Goal: Find specific page/section: Find specific page/section

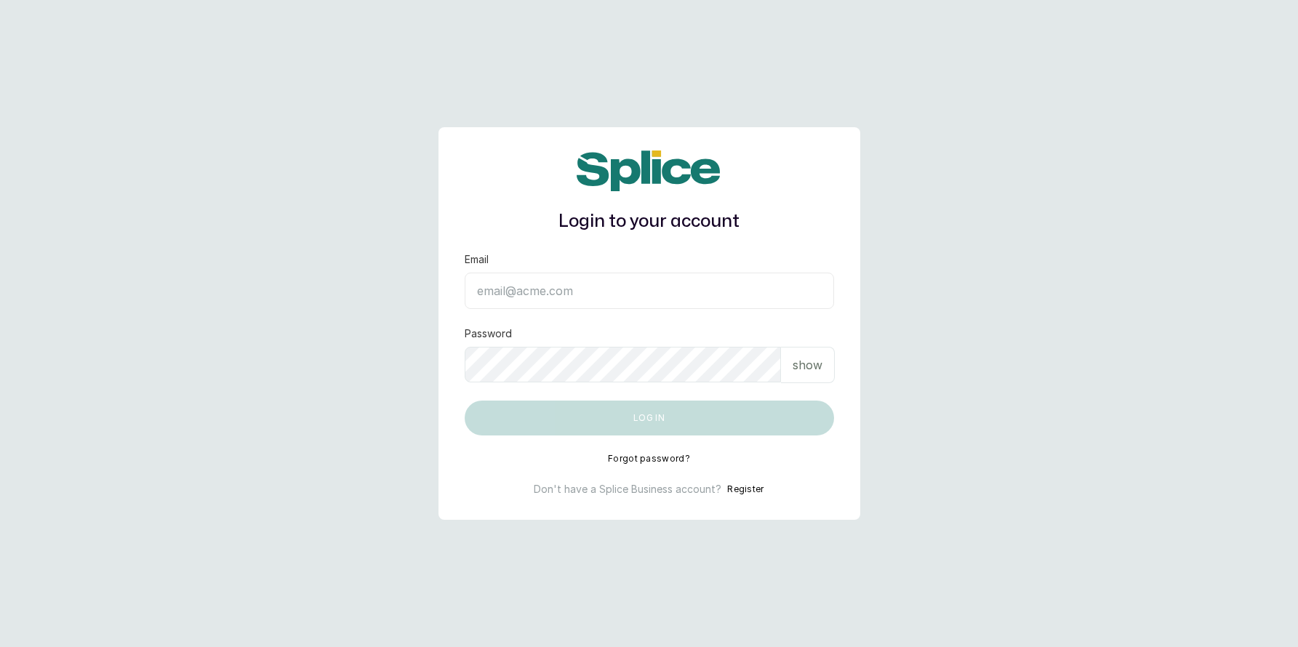
click at [526, 297] on input "Email" at bounding box center [648, 291] width 369 height 36
type input "layo@withsplice.com"
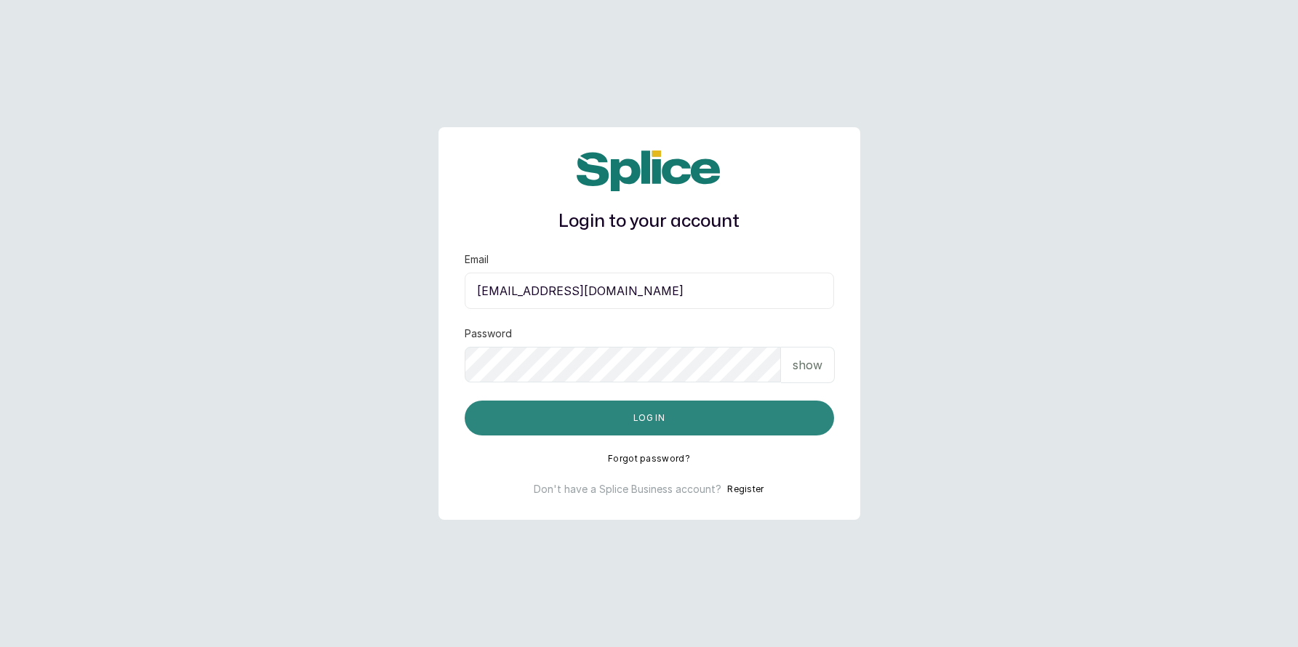
click at [689, 423] on button "Log in" at bounding box center [648, 418] width 369 height 35
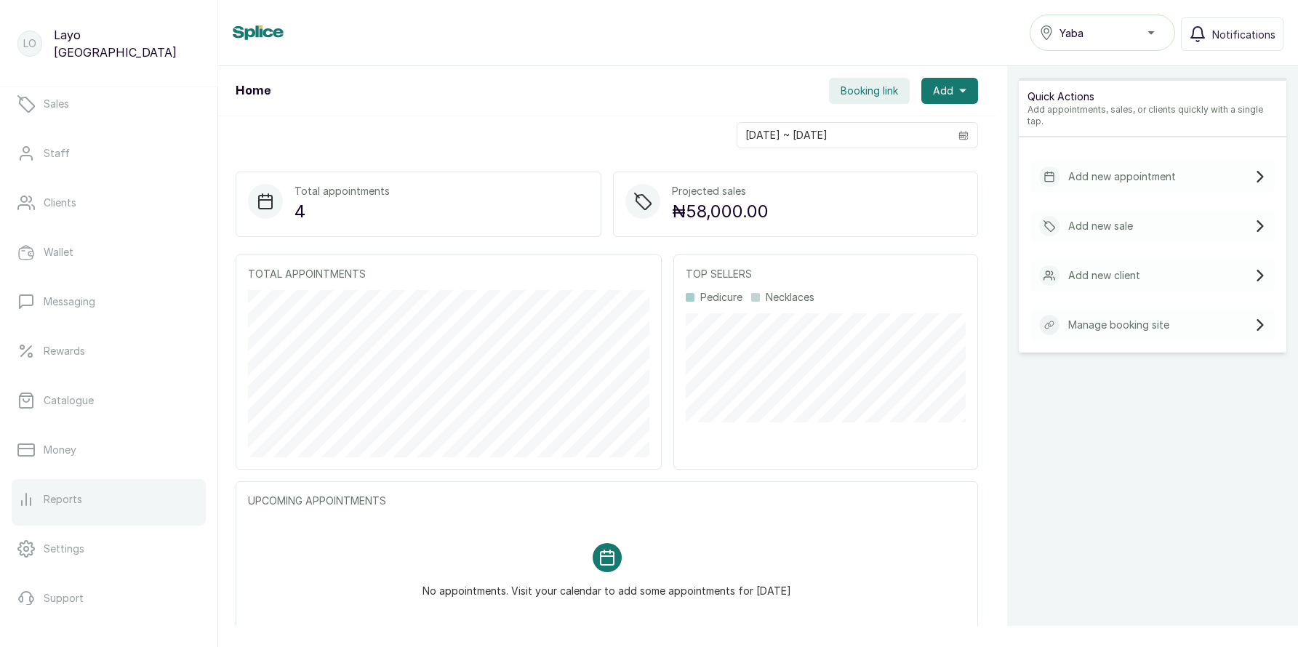
scroll to position [120, 0]
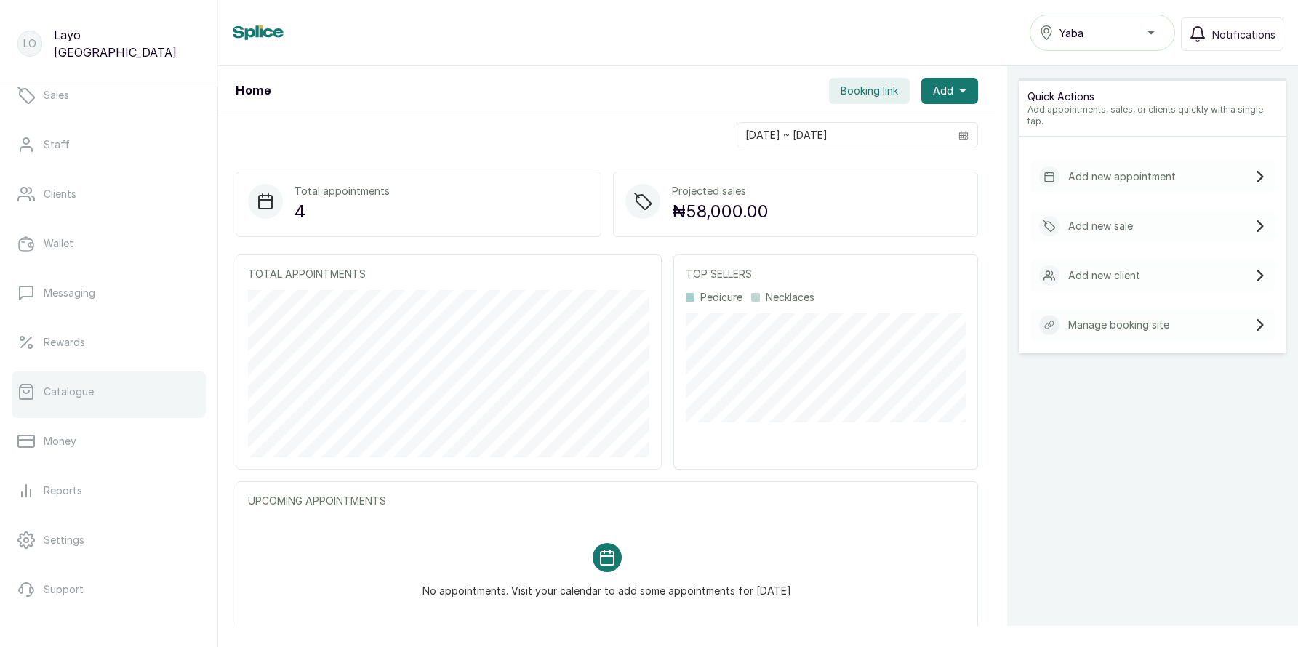
click at [118, 404] on link "Catalogue" at bounding box center [109, 391] width 194 height 41
